Goal: Transaction & Acquisition: Purchase product/service

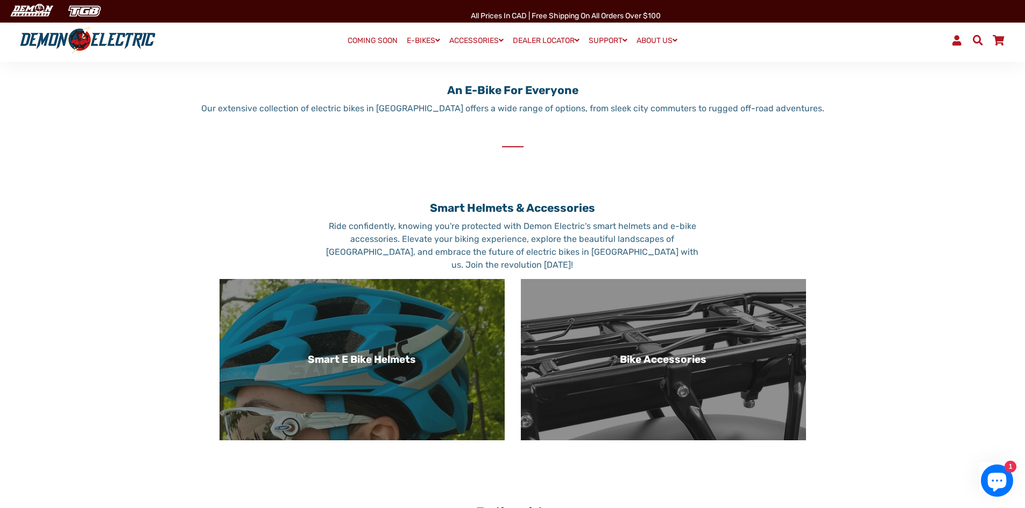
scroll to position [108, 0]
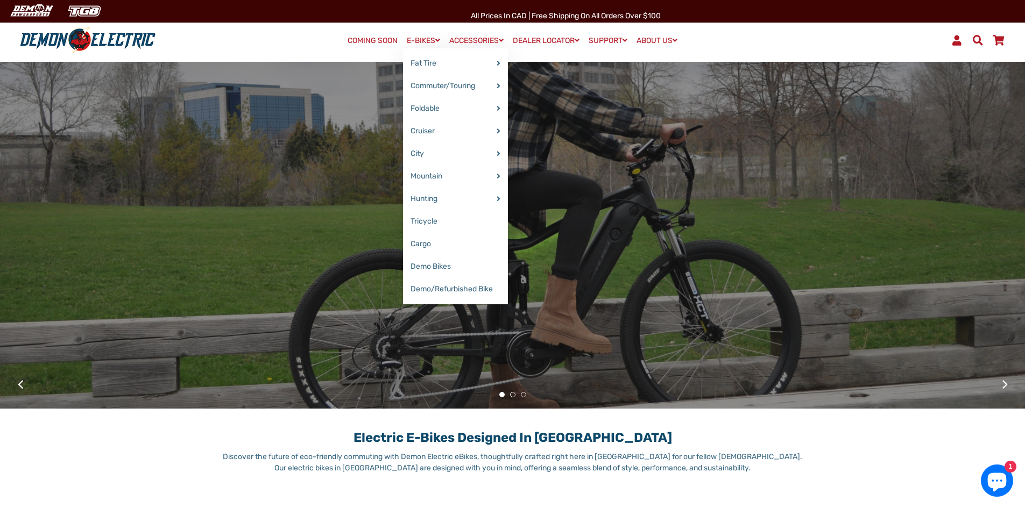
click at [425, 37] on link "E-BIKES" at bounding box center [423, 41] width 41 height 16
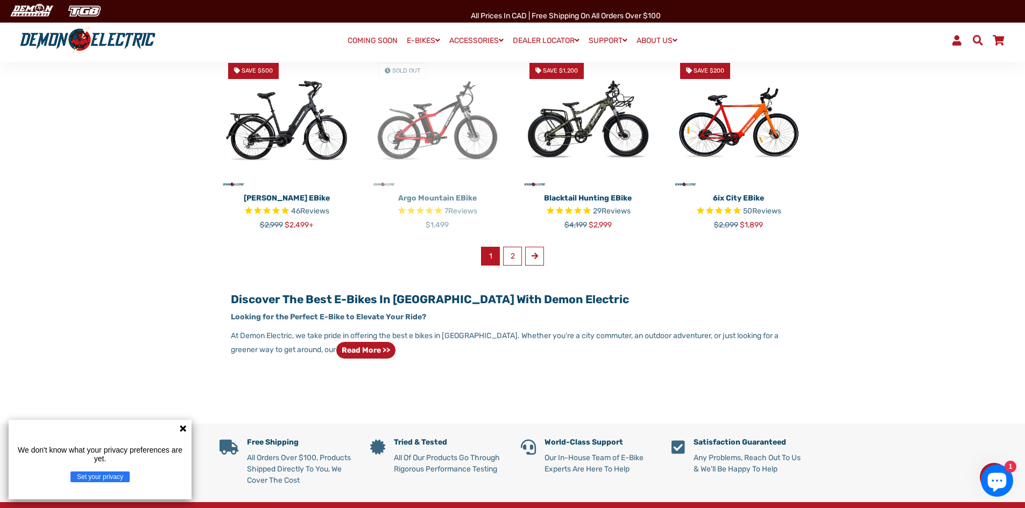
scroll to position [753, 0]
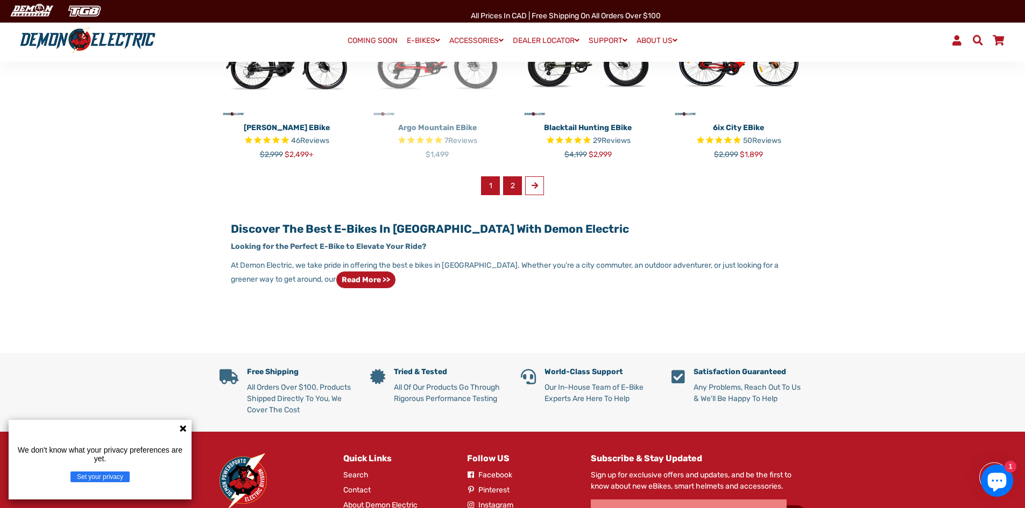
click at [511, 185] on link "2" at bounding box center [512, 185] width 19 height 19
